Goal: Information Seeking & Learning: Understand process/instructions

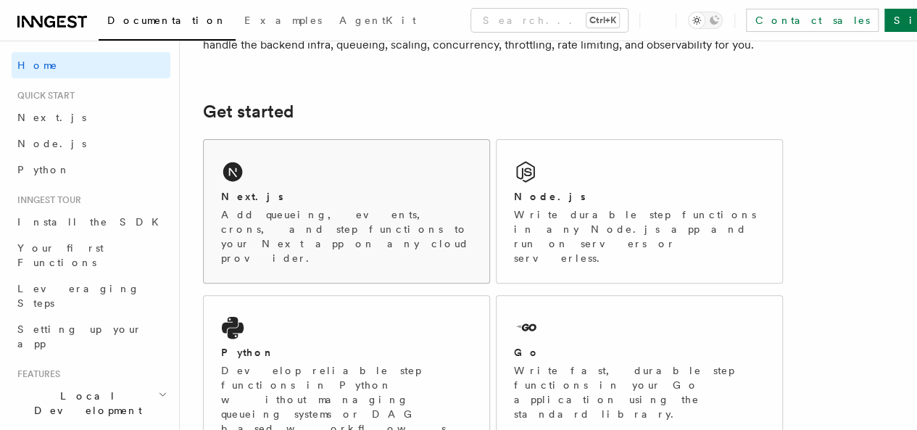
scroll to position [163, 0]
click at [250, 202] on div "Next.js Add queueing, events, crons, and step functions to your Next app on any…" at bounding box center [347, 210] width 286 height 143
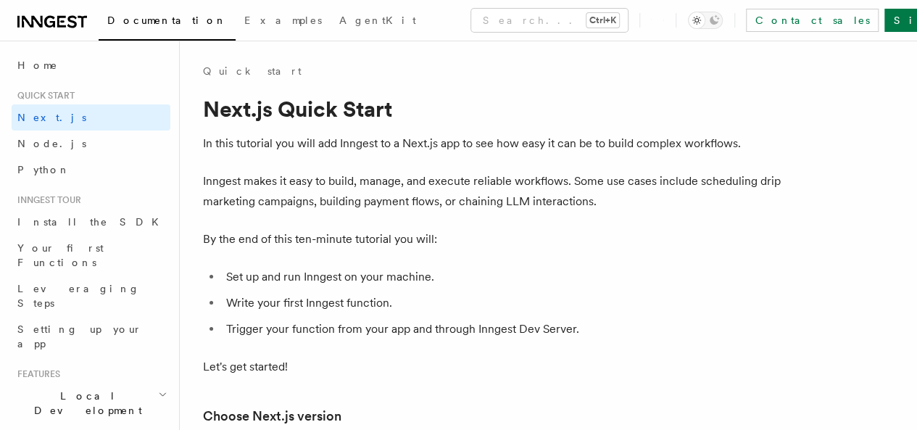
click at [0, 0] on span "2. Run the Inngest Dev Server" at bounding box center [0, 0] width 0 height 0
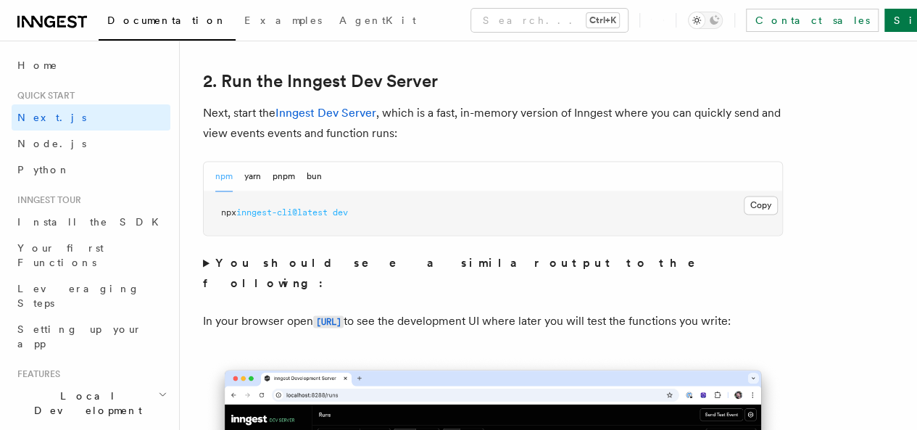
scroll to position [996, 0]
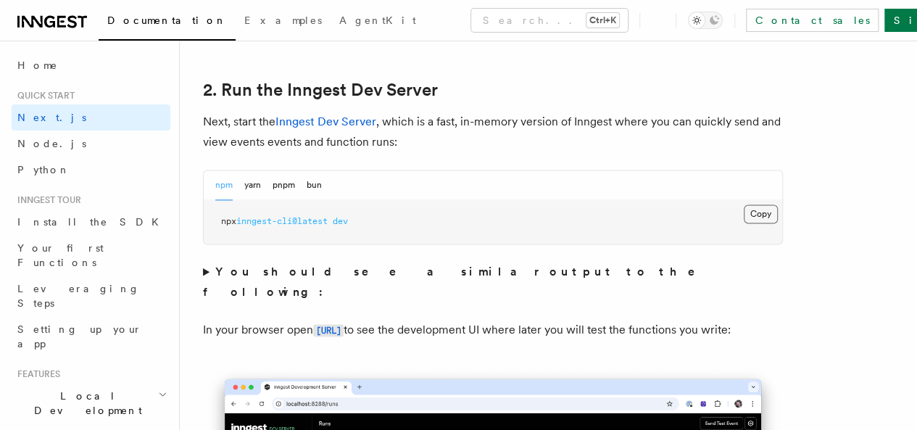
click at [744, 223] on button "Copy Copied" at bounding box center [761, 214] width 34 height 19
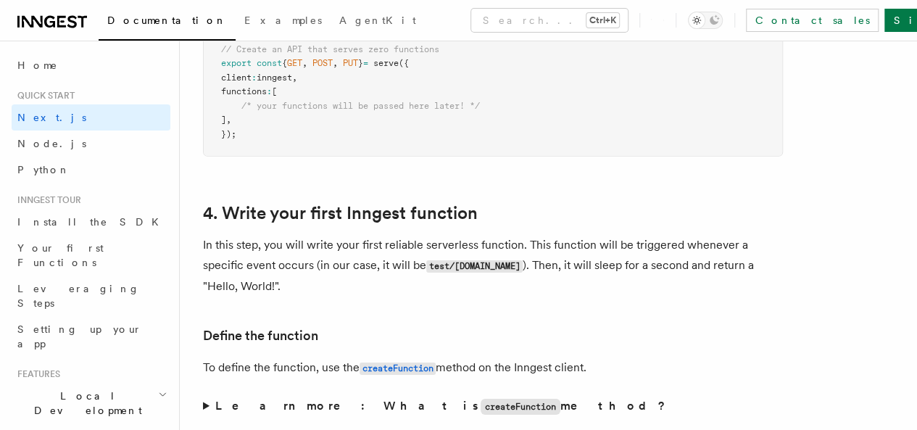
scroll to position [2190, 0]
